Goal: Use online tool/utility: Utilize a website feature to perform a specific function

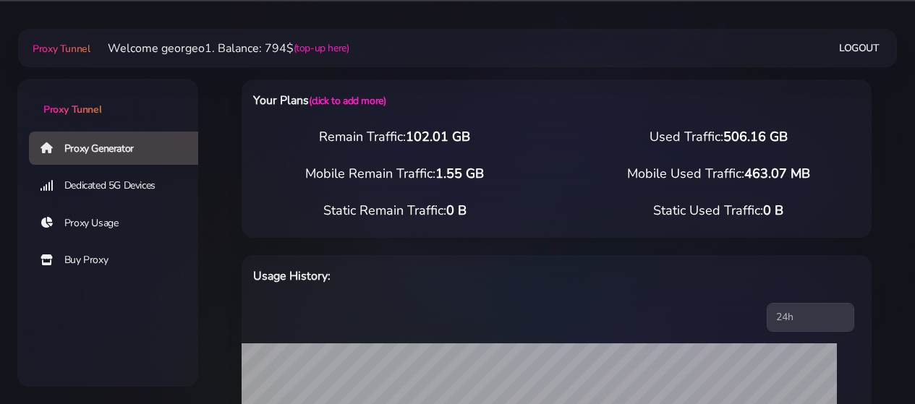
select select "US"
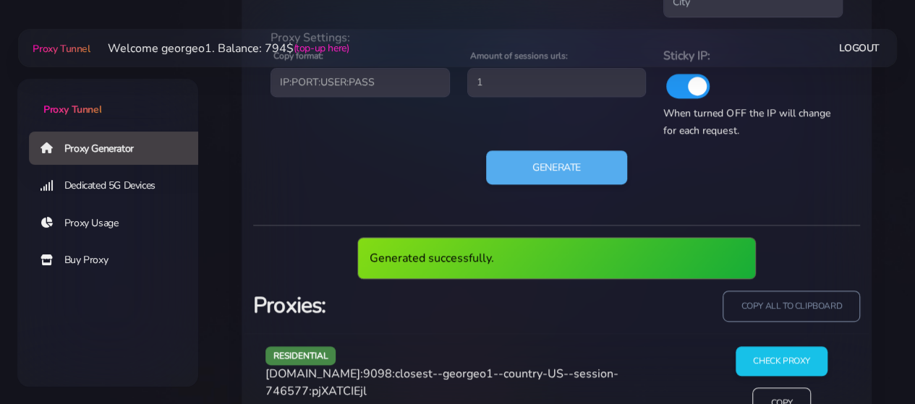
click at [321, 375] on span "[DOMAIN_NAME]:9098:closest--georgeo1--country-US--session-746577:pjXATCIEjl" at bounding box center [441, 382] width 353 height 33
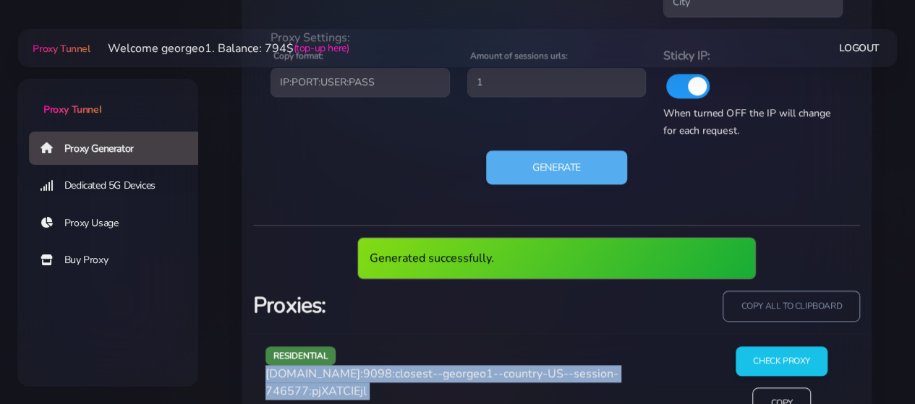
click at [321, 375] on span "[DOMAIN_NAME]:9098:closest--georgeo1--country-US--session-746577:pjXATCIEjl" at bounding box center [441, 382] width 353 height 33
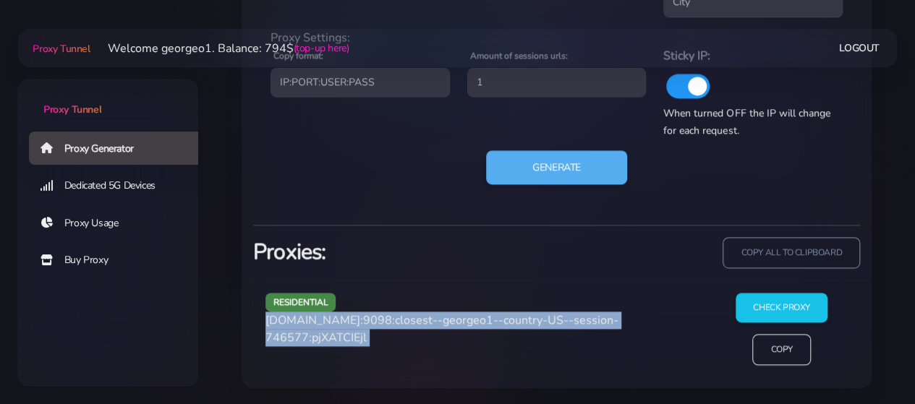
copy div "[DOMAIN_NAME]:9098:closest--georgeo1--country-US--session-746577:pjXATCIEjl"
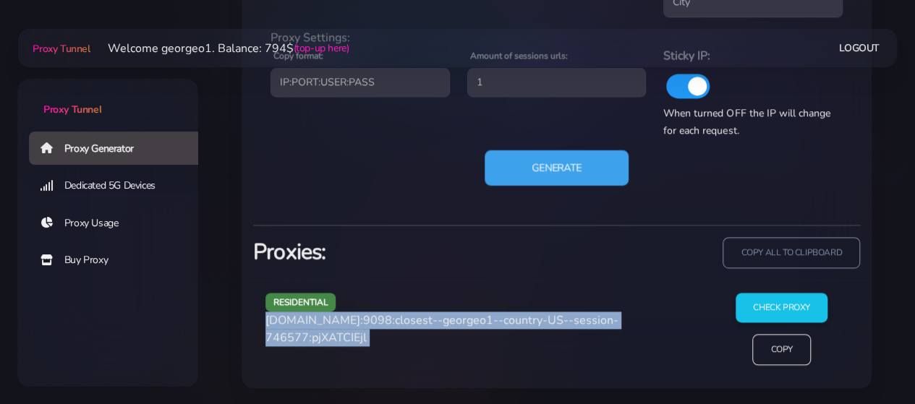
click at [550, 163] on button "Generate" at bounding box center [557, 167] width 144 height 35
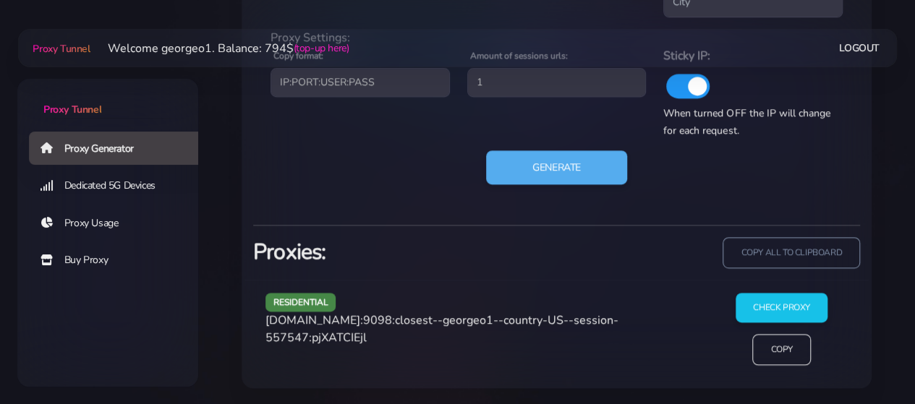
click at [340, 318] on span "[DOMAIN_NAME]:9098:closest--georgeo1--country-US--session-557547:pjXATCIEjl" at bounding box center [441, 328] width 353 height 33
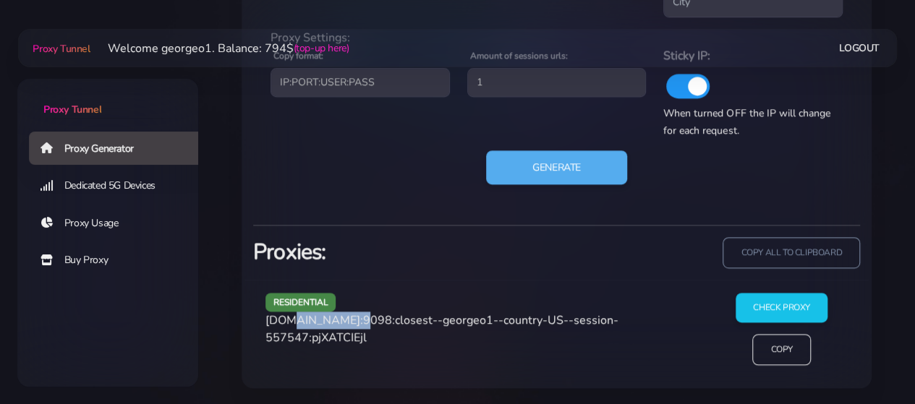
click at [340, 318] on span "[DOMAIN_NAME]:9098:closest--georgeo1--country-US--session-557547:pjXATCIEjl" at bounding box center [441, 328] width 353 height 33
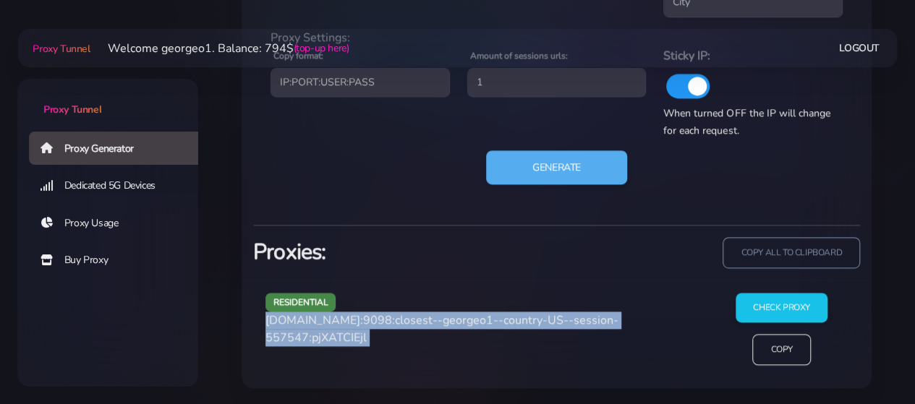
click at [340, 318] on span "[DOMAIN_NAME]:9098:closest--georgeo1--country-US--session-557547:pjXATCIEjl" at bounding box center [441, 328] width 353 height 33
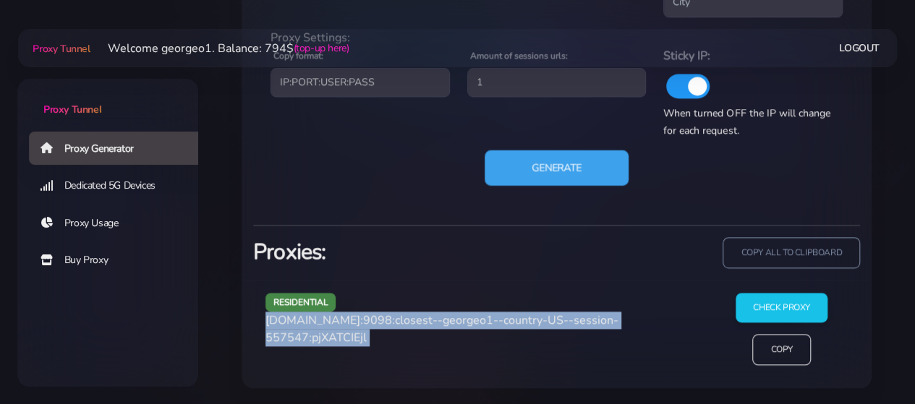
click at [534, 158] on button "Generate" at bounding box center [557, 167] width 144 height 35
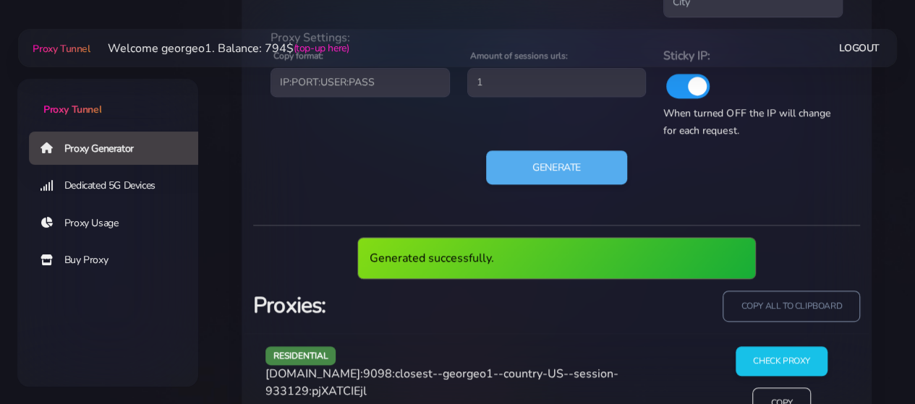
click at [310, 374] on span "[DOMAIN_NAME]:9098:closest--georgeo1--country-US--session-933129:pjXATCIEjl" at bounding box center [441, 382] width 353 height 33
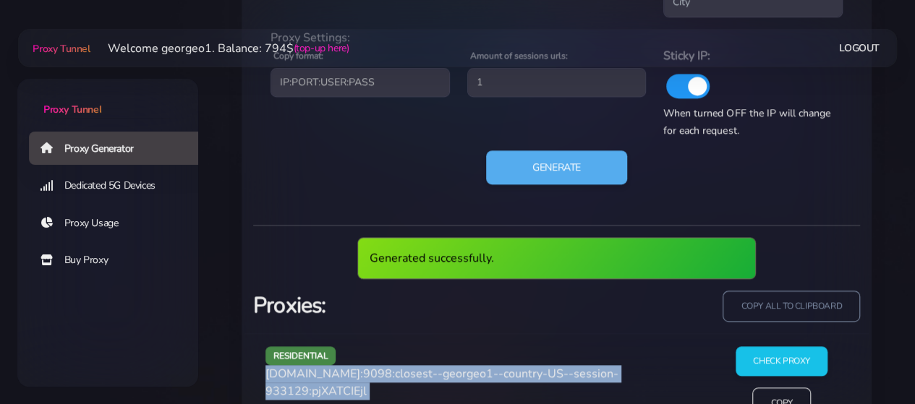
click at [310, 374] on div "residential [DOMAIN_NAME]:9098:closest--georgeo1--country-US--session-933129:pj…" at bounding box center [482, 388] width 450 height 84
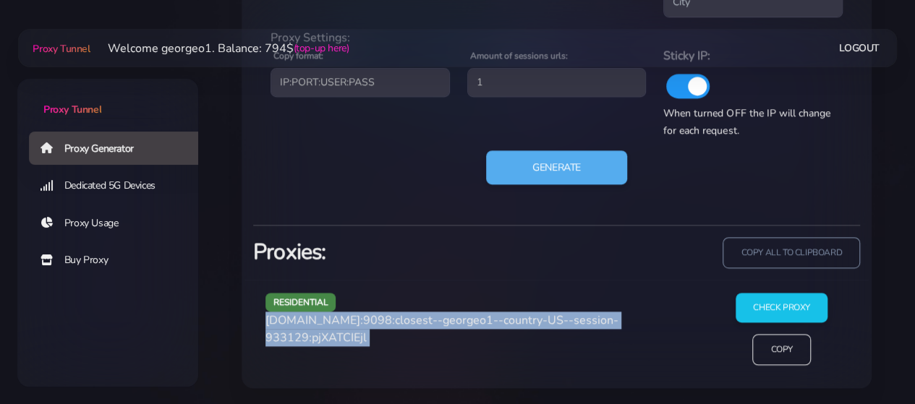
copy div "[DOMAIN_NAME]:9098:closest--georgeo1--country-US--session-933129:pjXATCIEjl"
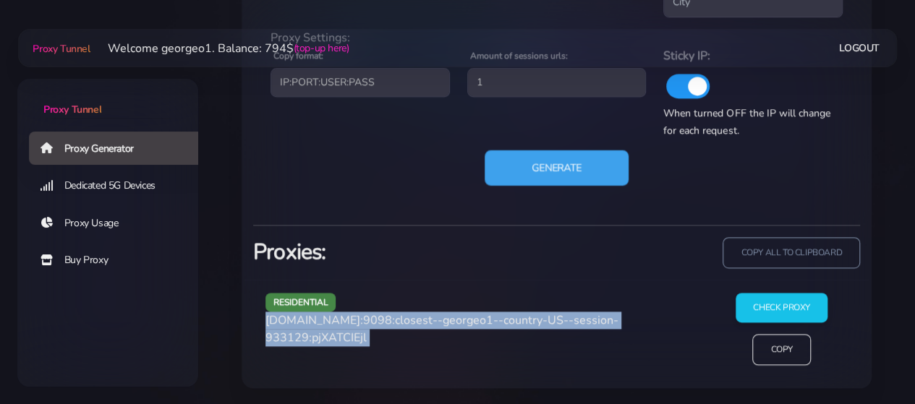
click at [540, 155] on button "Generate" at bounding box center [557, 167] width 144 height 35
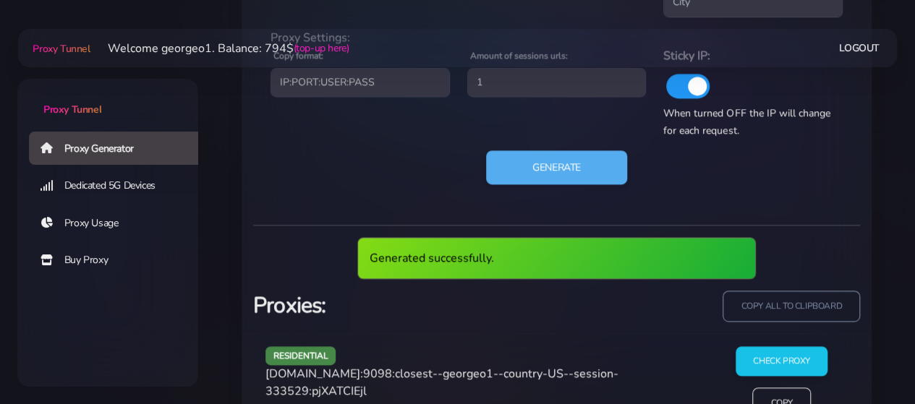
click at [317, 377] on span "[DOMAIN_NAME]:9098:closest--georgeo1--country-US--session-333529:pjXATCIEjl" at bounding box center [441, 382] width 353 height 33
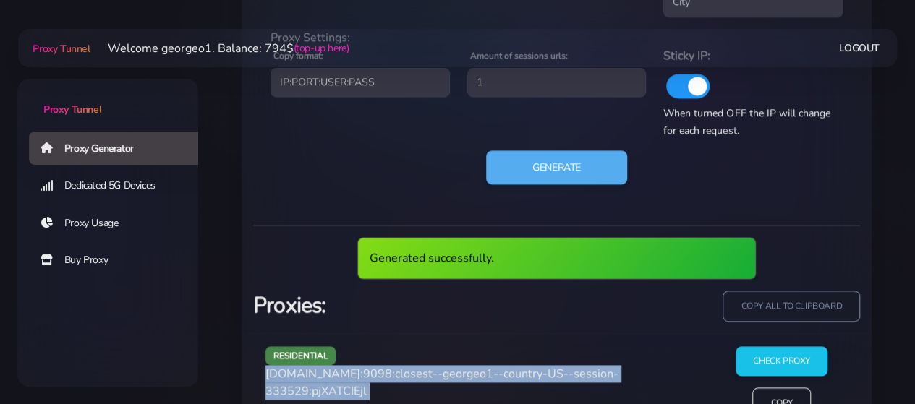
click at [317, 377] on span "[DOMAIN_NAME]:9098:closest--georgeo1--country-US--session-333529:pjXATCIEjl" at bounding box center [441, 382] width 353 height 33
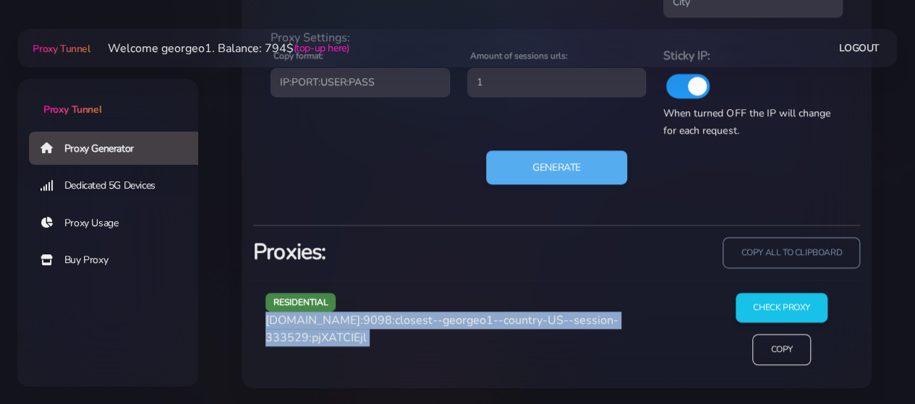
copy div "[DOMAIN_NAME]:9098:closest--georgeo1--country-US--session-333529:pjXATCIEjl"
